Goal: Use online tool/utility: Use online tool/utility

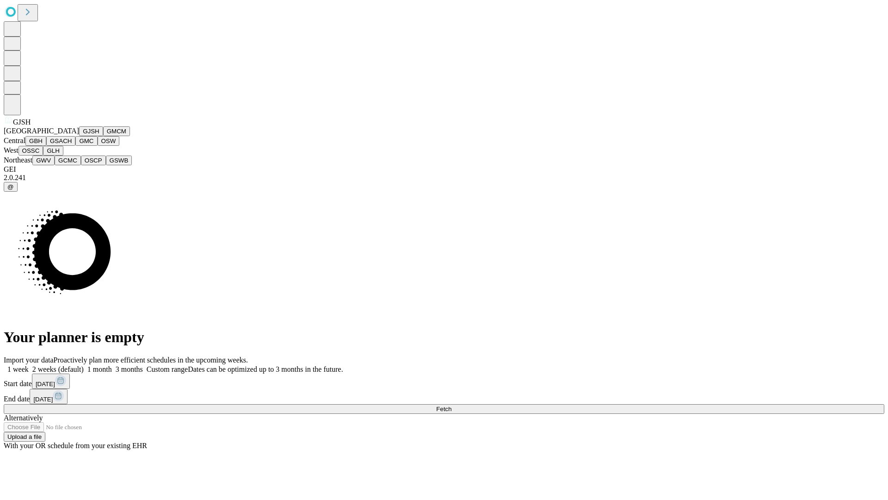
click at [79, 136] on button "GJSH" at bounding box center [91, 131] width 24 height 10
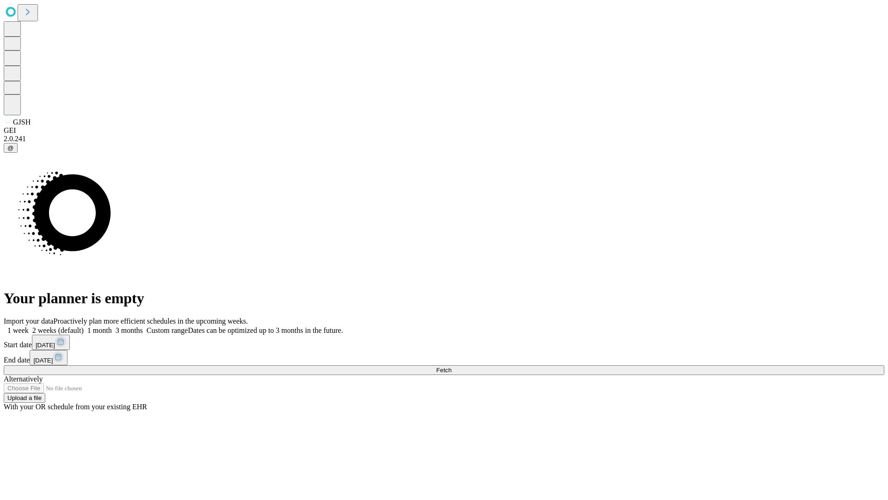
click at [112, 326] on label "1 month" at bounding box center [98, 330] width 28 height 8
click at [452, 366] on span "Fetch" at bounding box center [443, 369] width 15 height 7
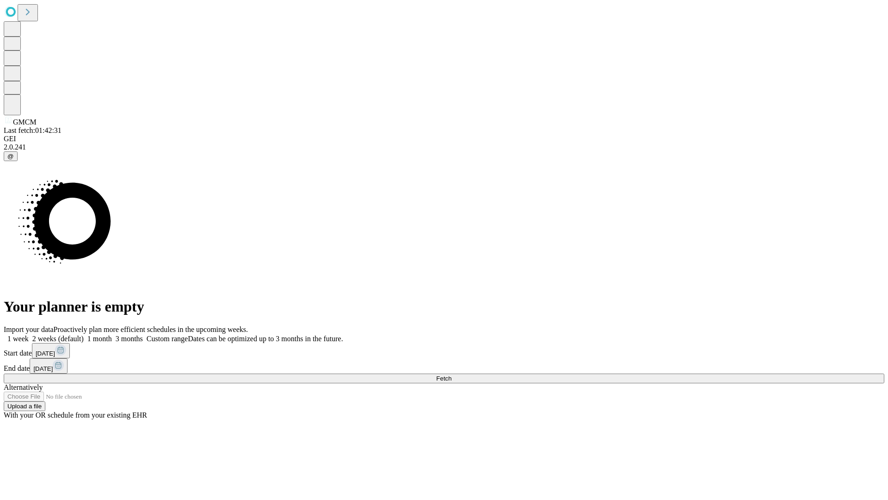
click at [112, 334] on label "1 month" at bounding box center [98, 338] width 28 height 8
click at [452, 375] on span "Fetch" at bounding box center [443, 378] width 15 height 7
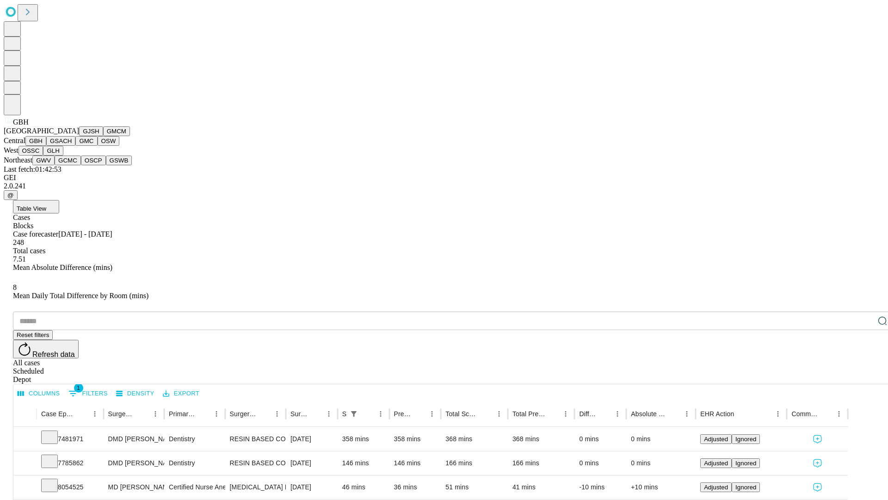
click at [72, 146] on button "GSACH" at bounding box center [60, 141] width 29 height 10
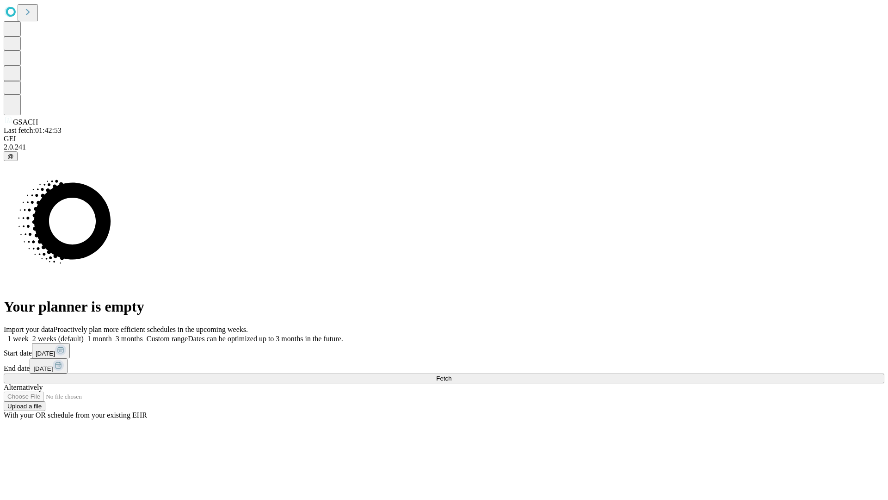
click at [112, 334] on label "1 month" at bounding box center [98, 338] width 28 height 8
click at [452, 375] on span "Fetch" at bounding box center [443, 378] width 15 height 7
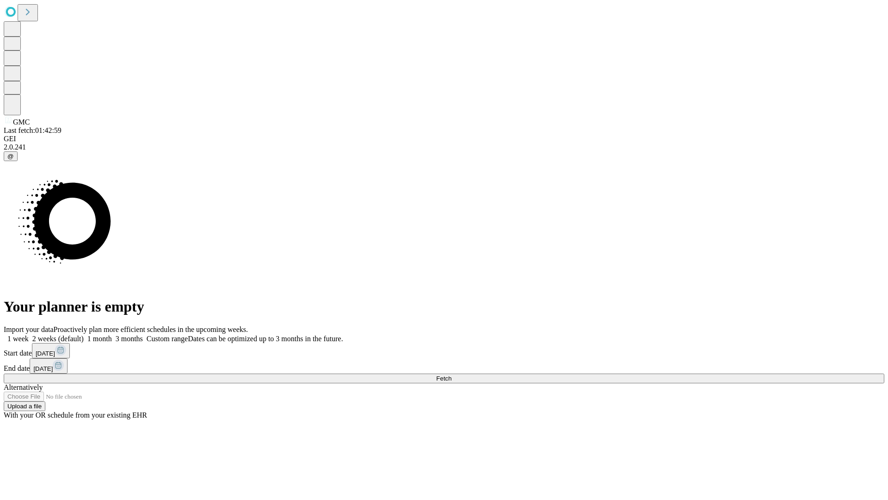
click at [112, 334] on label "1 month" at bounding box center [98, 338] width 28 height 8
click at [452, 375] on span "Fetch" at bounding box center [443, 378] width 15 height 7
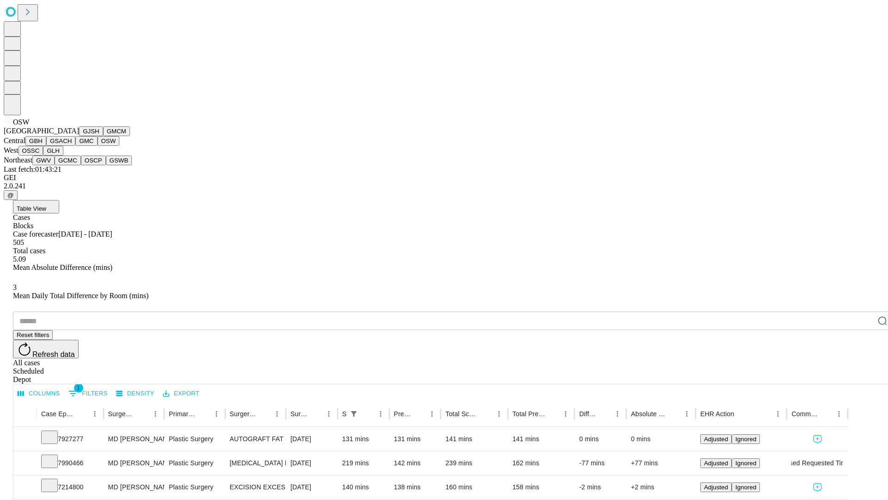
click at [43, 155] on button "OSSC" at bounding box center [31, 151] width 25 height 10
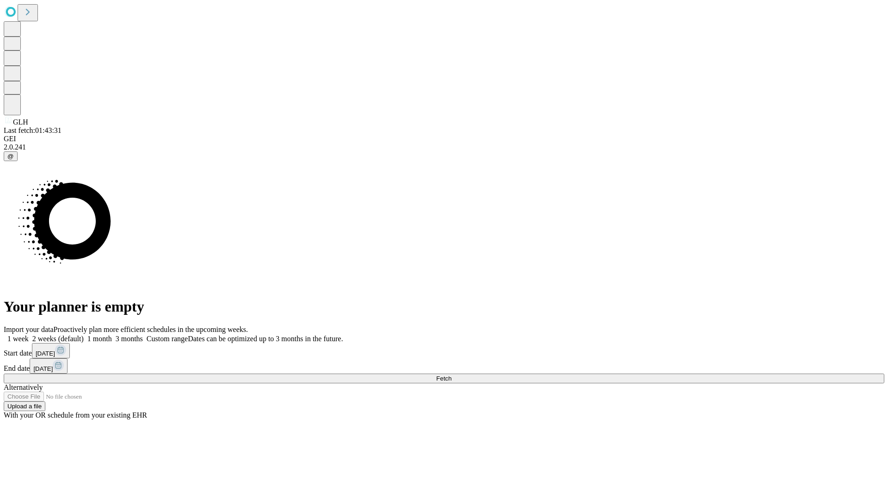
click at [452, 375] on span "Fetch" at bounding box center [443, 378] width 15 height 7
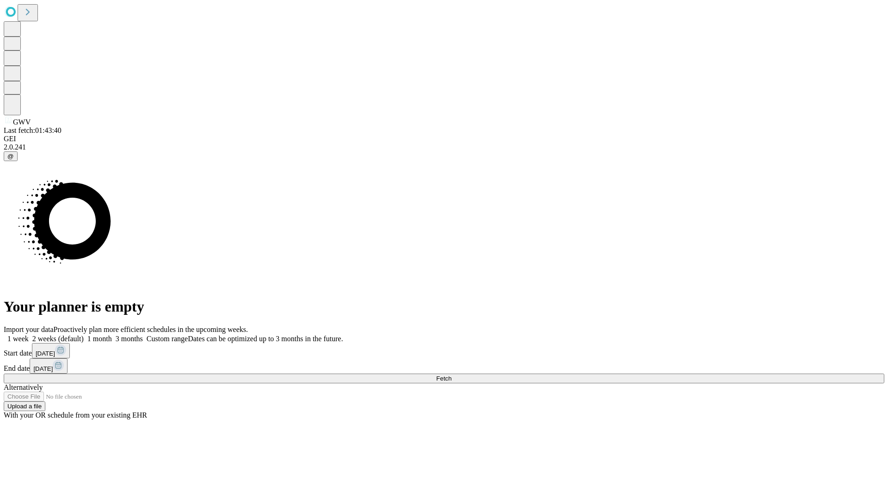
click at [452, 375] on span "Fetch" at bounding box center [443, 378] width 15 height 7
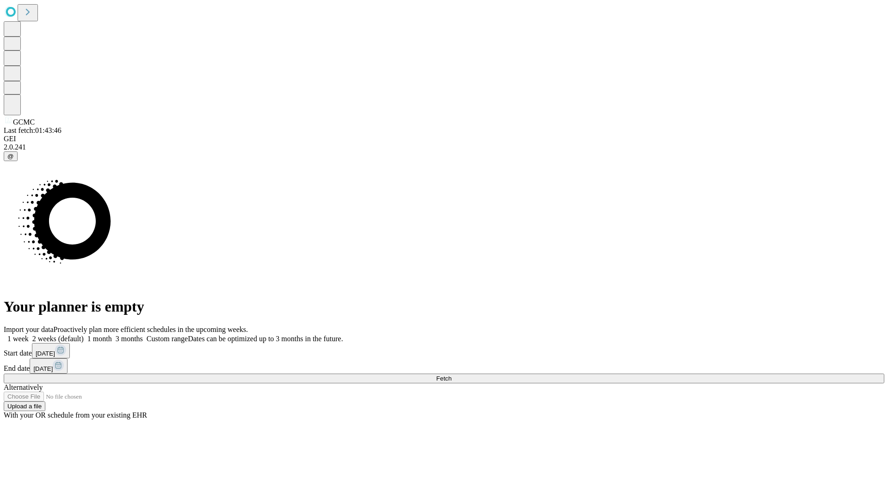
click at [112, 334] on label "1 month" at bounding box center [98, 338] width 28 height 8
click at [452, 375] on span "Fetch" at bounding box center [443, 378] width 15 height 7
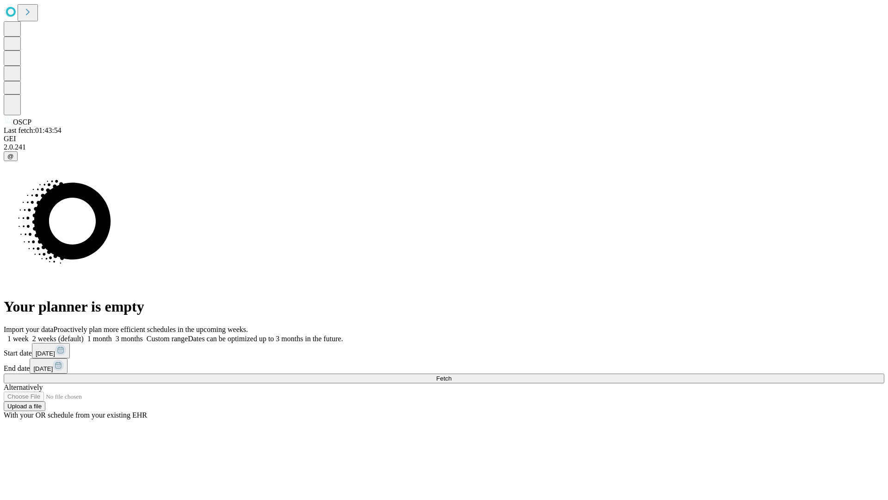
click at [112, 334] on label "1 month" at bounding box center [98, 338] width 28 height 8
click at [452, 375] on span "Fetch" at bounding box center [443, 378] width 15 height 7
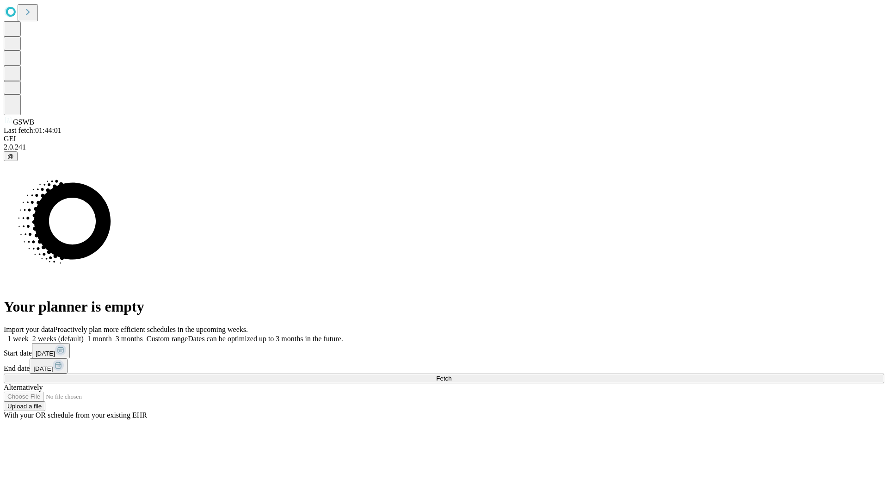
click at [112, 334] on label "1 month" at bounding box center [98, 338] width 28 height 8
click at [452, 375] on span "Fetch" at bounding box center [443, 378] width 15 height 7
